Goal: Task Accomplishment & Management: Use online tool/utility

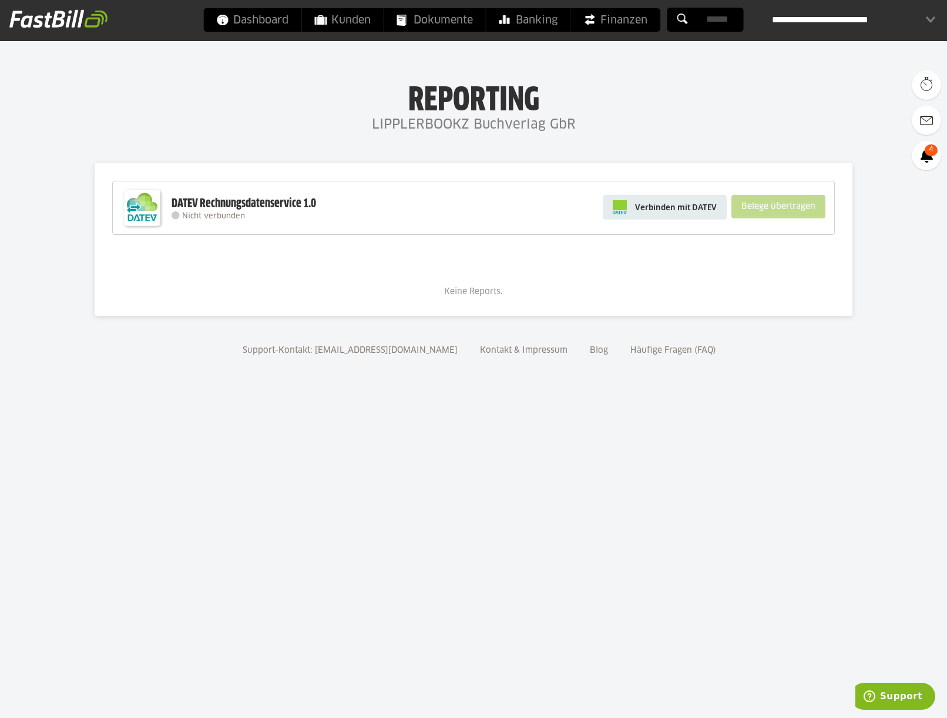
click at [690, 213] on span "Verbinden mit DATEV" at bounding box center [676, 207] width 82 height 12
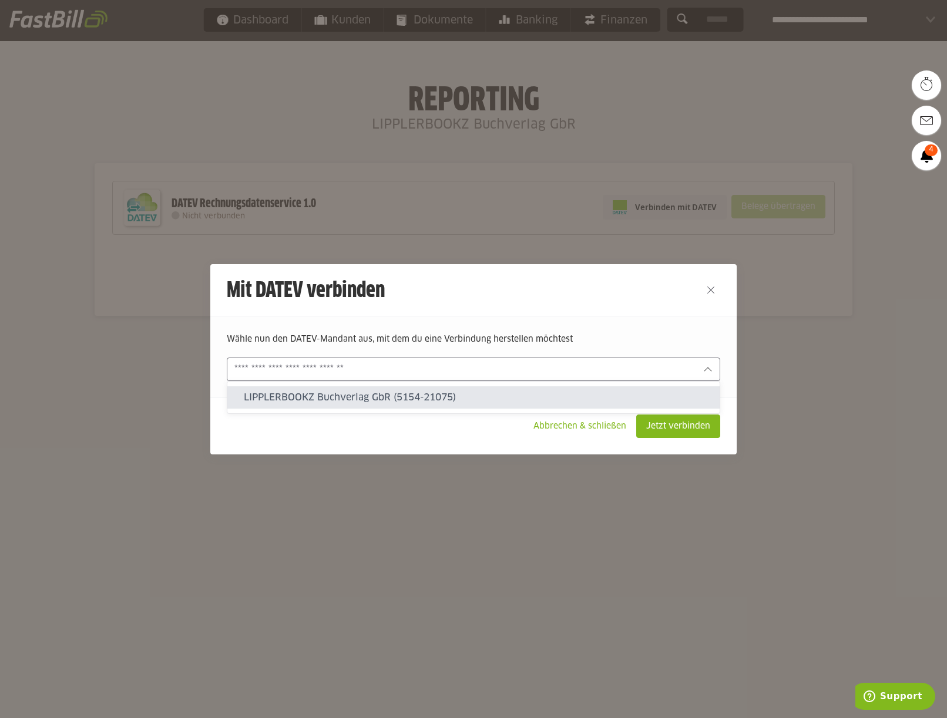
click at [709, 368] on icon at bounding box center [707, 369] width 9 height 9
click at [403, 394] on slot "LIPPLERBOOKZ Buchverlag GbR (5154-21075)" at bounding box center [477, 397] width 466 height 13
type input "**********"
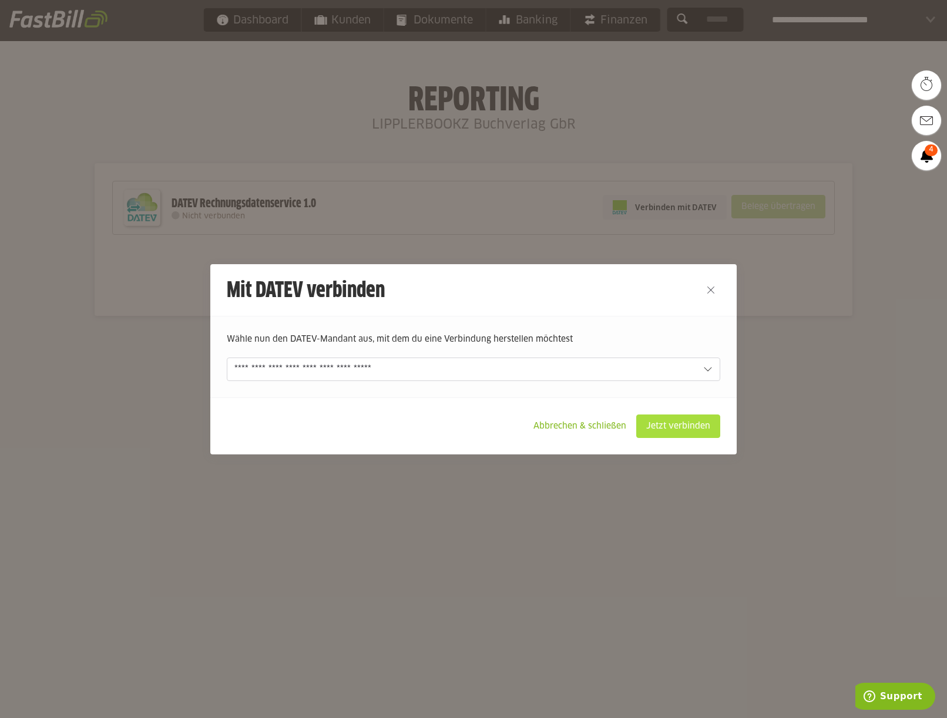
click at [670, 424] on slot "Jetzt verbinden" at bounding box center [678, 426] width 83 height 22
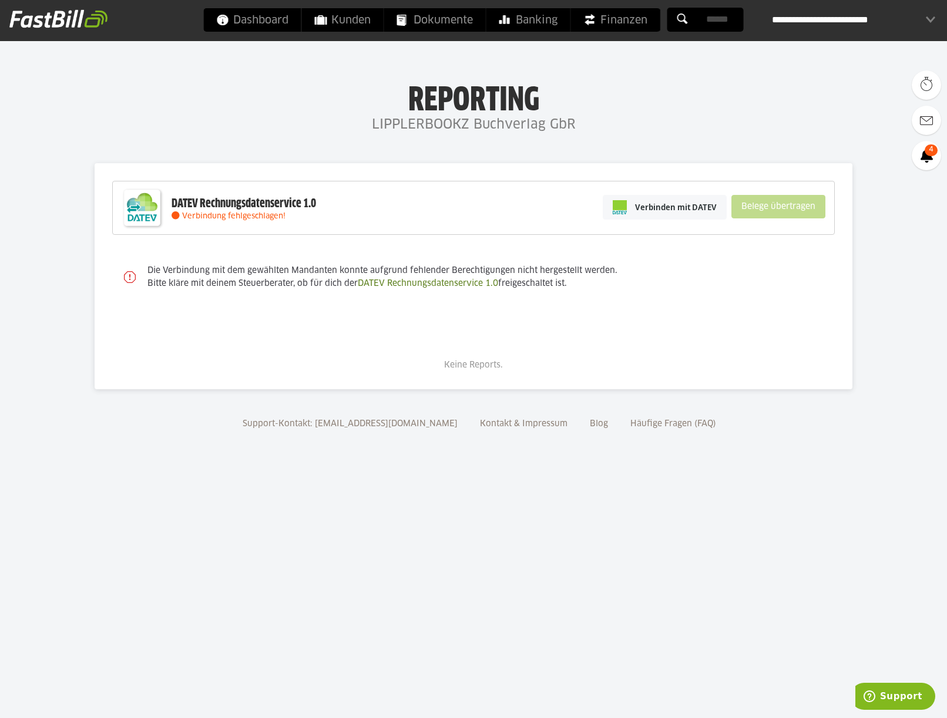
drag, startPoint x: 148, startPoint y: 273, endPoint x: 569, endPoint y: 283, distance: 420.6
click at [0, 0] on slot "Die Verbindung mit dem gewählten Mandanten konnte aufgrund fehlender Berechtigu…" at bounding box center [0, 0] width 0 height 0
copy sl-alert "Die Verbindung mit dem gewählten Mandanten konnte aufgrund fehlender Berechtigu…"
click at [338, 23] on span "Kunden" at bounding box center [343, 19] width 56 height 23
